Goal: Information Seeking & Learning: Check status

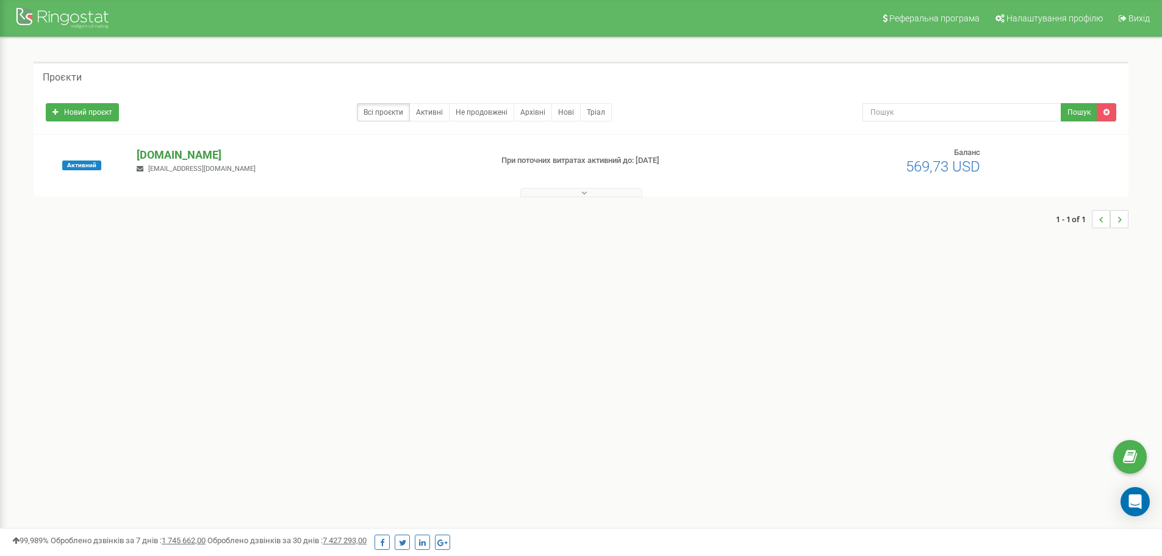
click at [201, 149] on p "[DOMAIN_NAME]" at bounding box center [309, 155] width 345 height 16
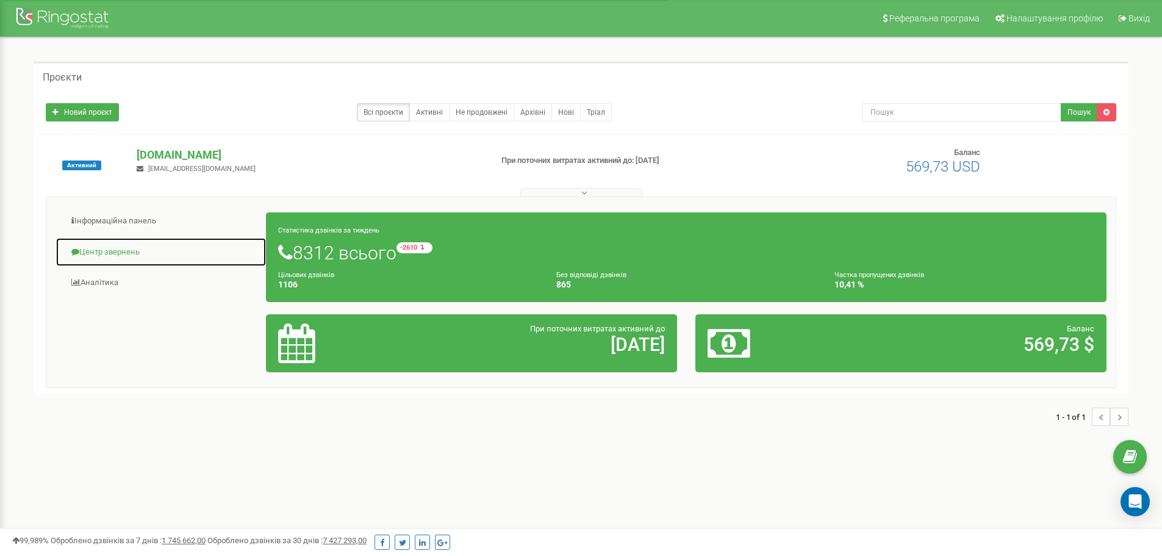
click at [132, 250] on link "Центр звернень" at bounding box center [161, 252] width 211 height 30
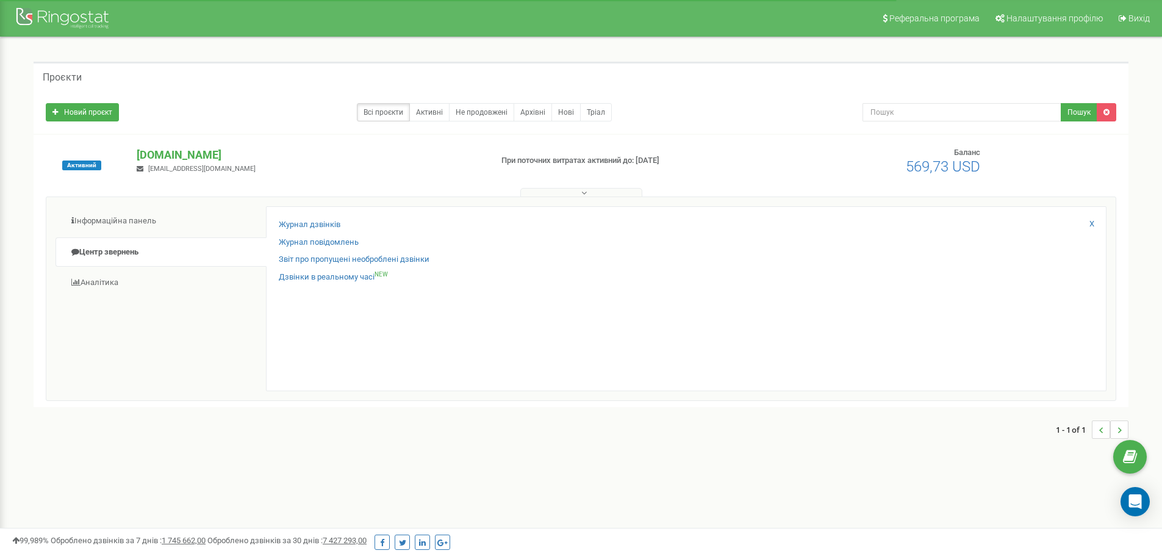
click at [312, 215] on div "Журнал дзвінків Журнал повідомлень Звіт про пропущені необроблені дзвінки Дзвін…" at bounding box center [686, 298] width 841 height 185
click at [313, 221] on link "Журнал дзвінків" at bounding box center [310, 225] width 62 height 12
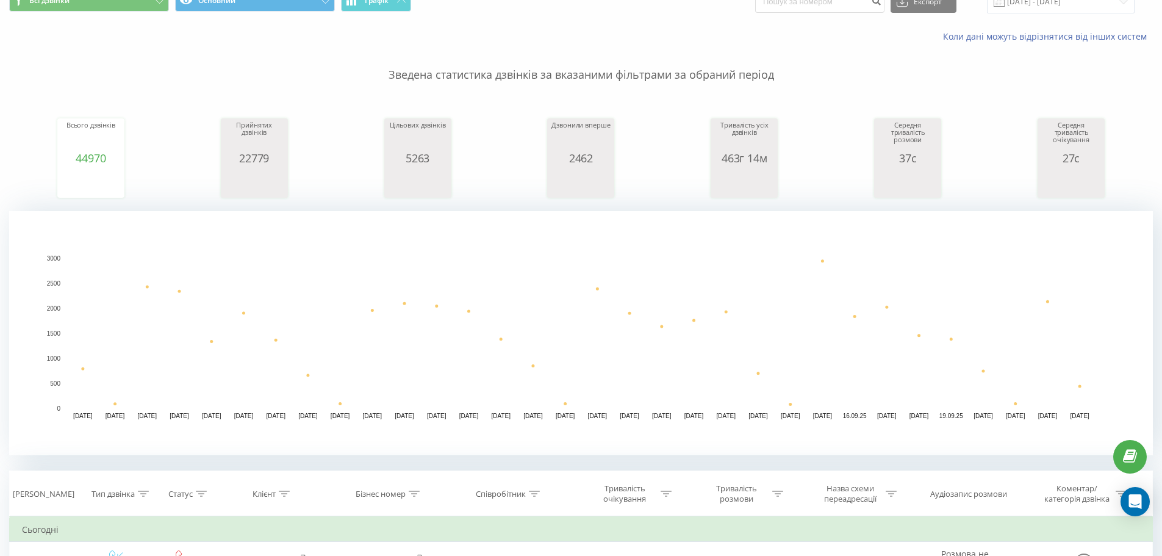
scroll to position [305, 0]
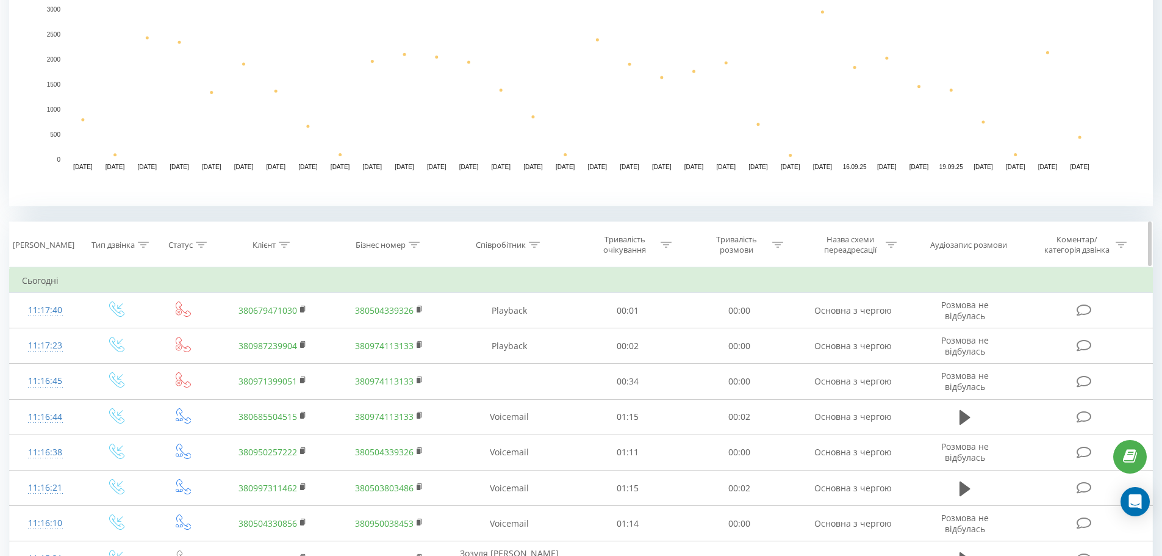
click at [285, 243] on icon at bounding box center [284, 245] width 11 height 6
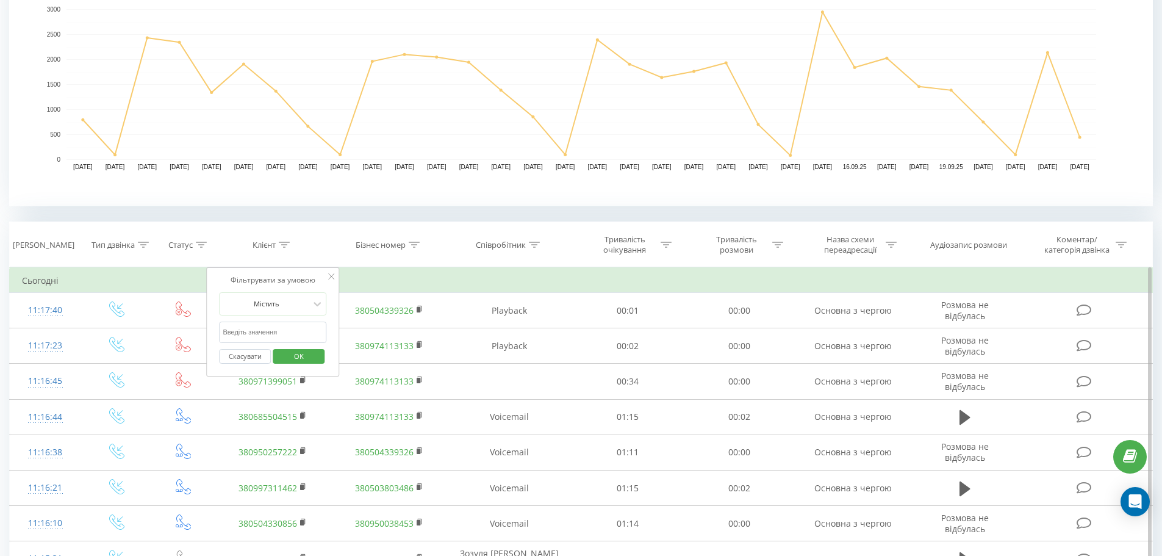
paste input "380931017494"
type input "380931017494"
click at [302, 357] on span "OK" at bounding box center [299, 355] width 34 height 19
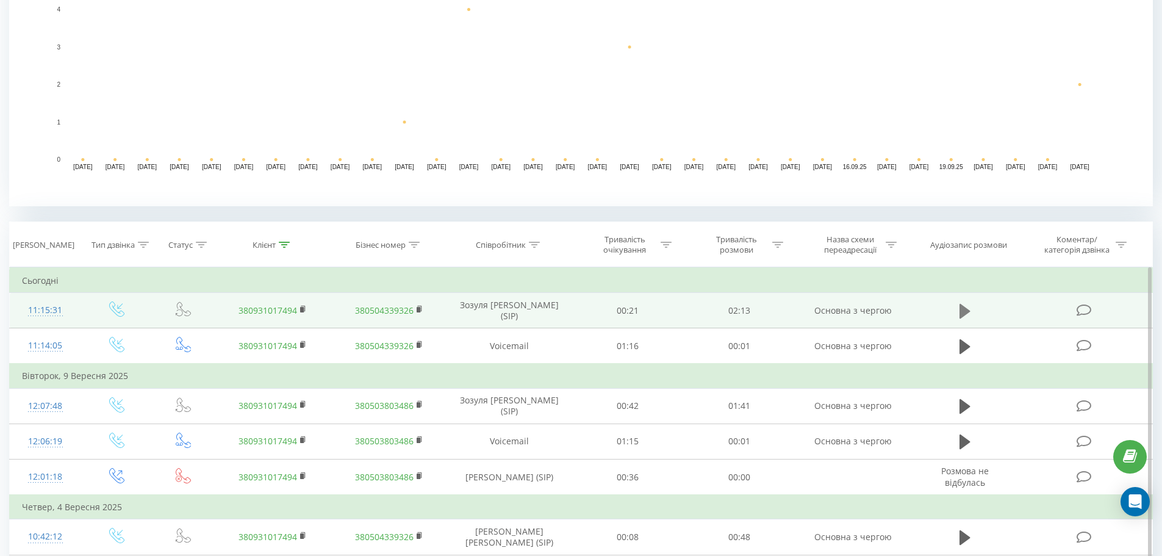
click at [962, 310] on icon at bounding box center [965, 310] width 11 height 15
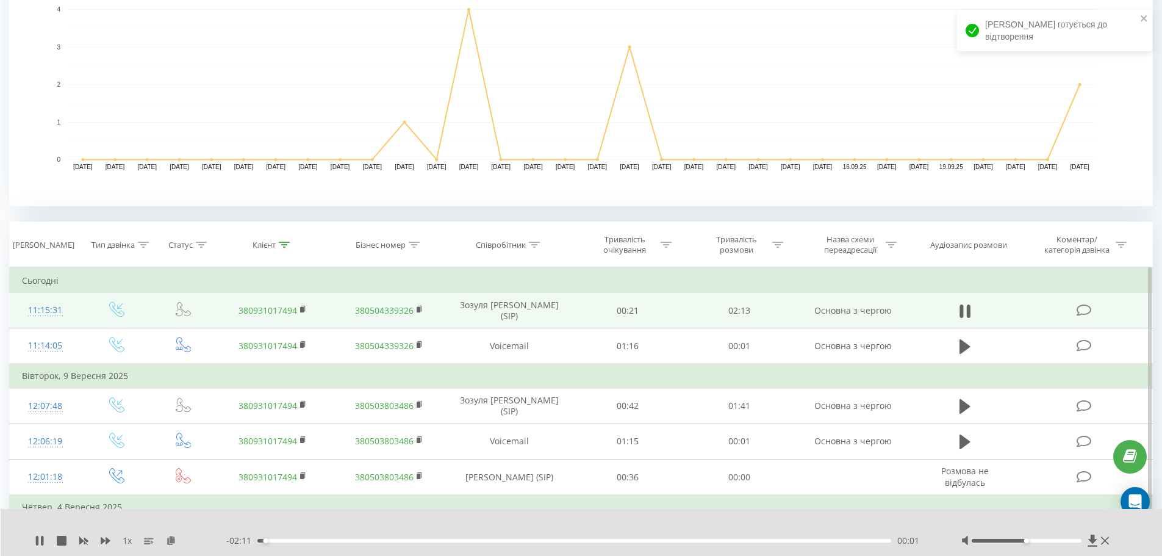
click at [352, 536] on div "- 02:11 00:01 00:01" at bounding box center [578, 540] width 705 height 12
click at [367, 537] on div "- 02:10 00:02 00:02" at bounding box center [578, 540] width 705 height 12
click at [371, 540] on div "00:24" at bounding box center [574, 541] width 634 height 4
click at [1079, 541] on div at bounding box center [1027, 541] width 110 height 4
click at [561, 545] on div "- 01:46 00:26 00:26" at bounding box center [578, 540] width 705 height 12
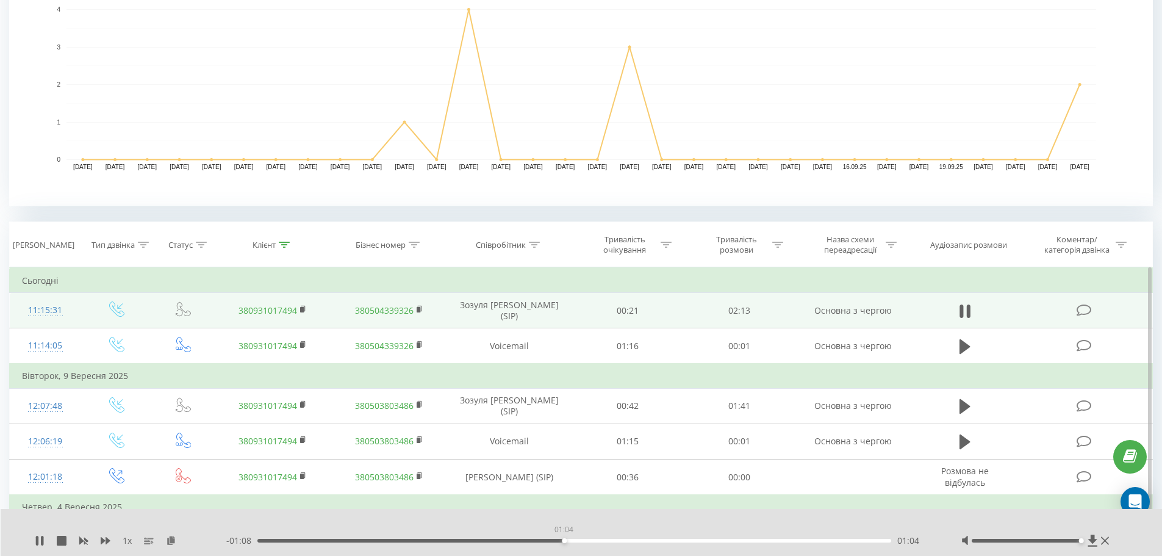
click at [564, 539] on div "01:04" at bounding box center [574, 541] width 634 height 4
click at [628, 539] on div "01:17" at bounding box center [574, 541] width 634 height 4
click at [658, 540] on div "01:18" at bounding box center [574, 541] width 634 height 4
